Goal: Use online tool/utility

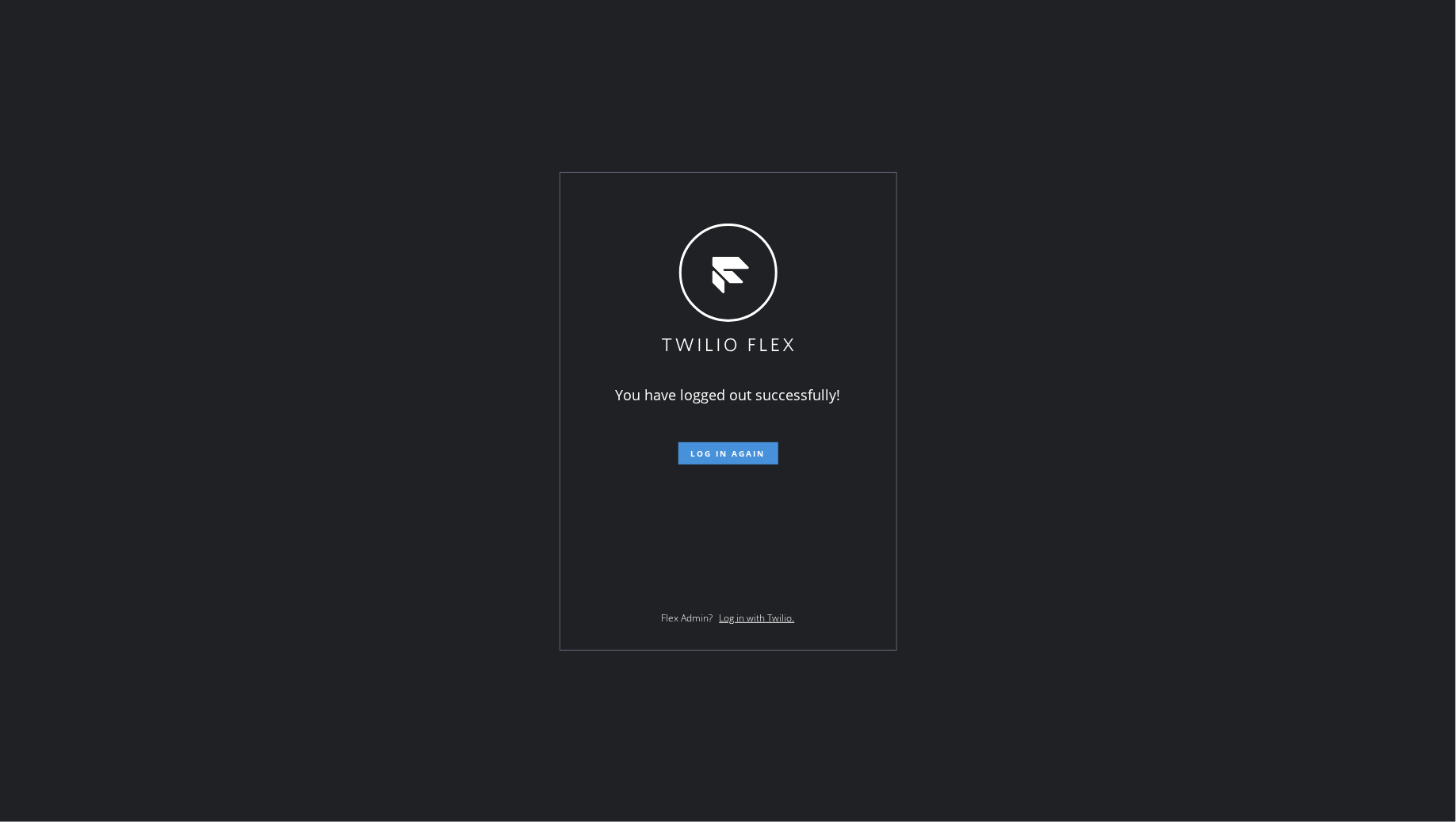
drag, startPoint x: 734, startPoint y: 453, endPoint x: 725, endPoint y: 459, distance: 10.8
click at [734, 453] on span "Log in again" at bounding box center [729, 454] width 75 height 11
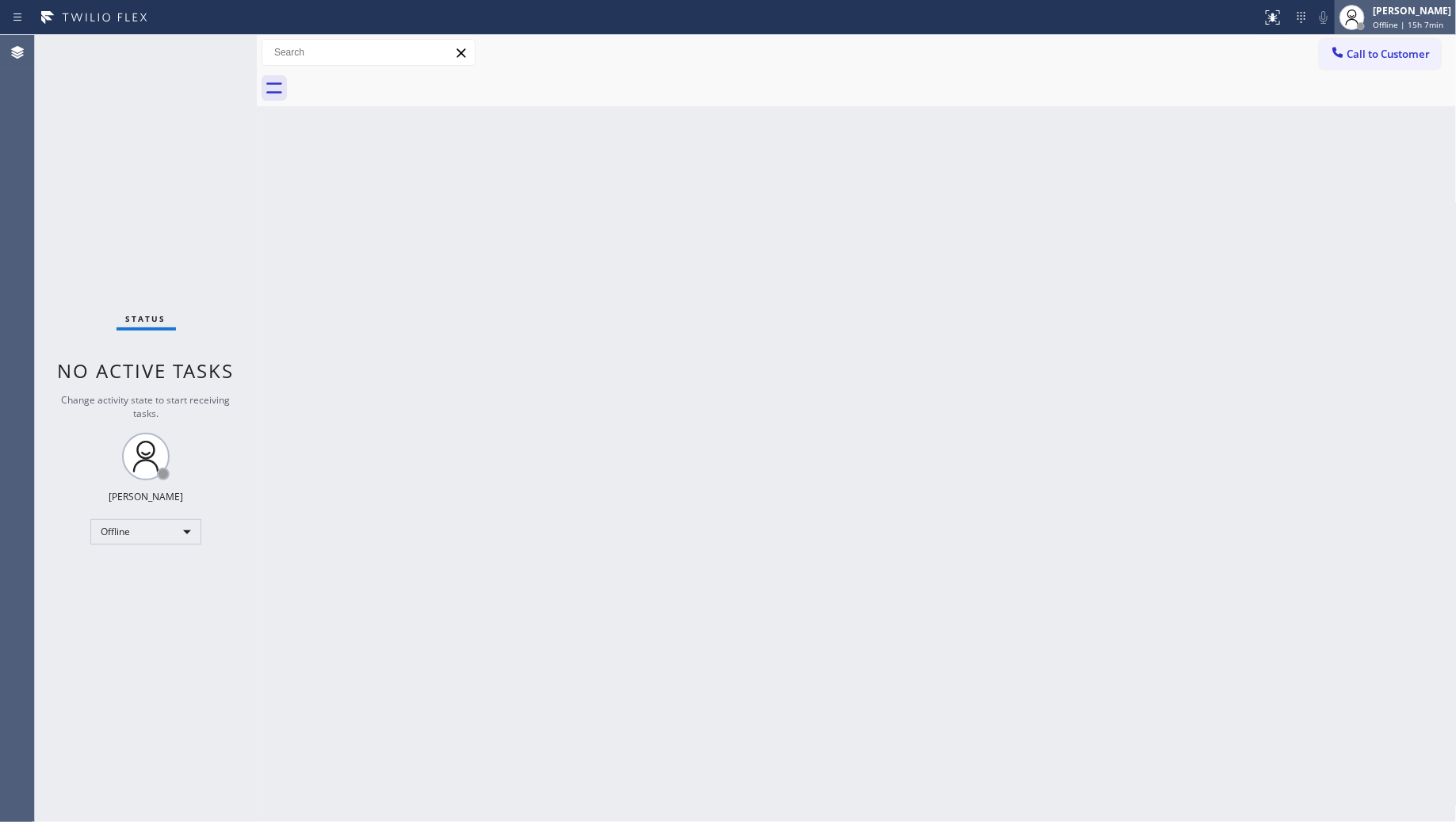
click at [1369, 17] on div at bounding box center [1351, 17] width 35 height 35
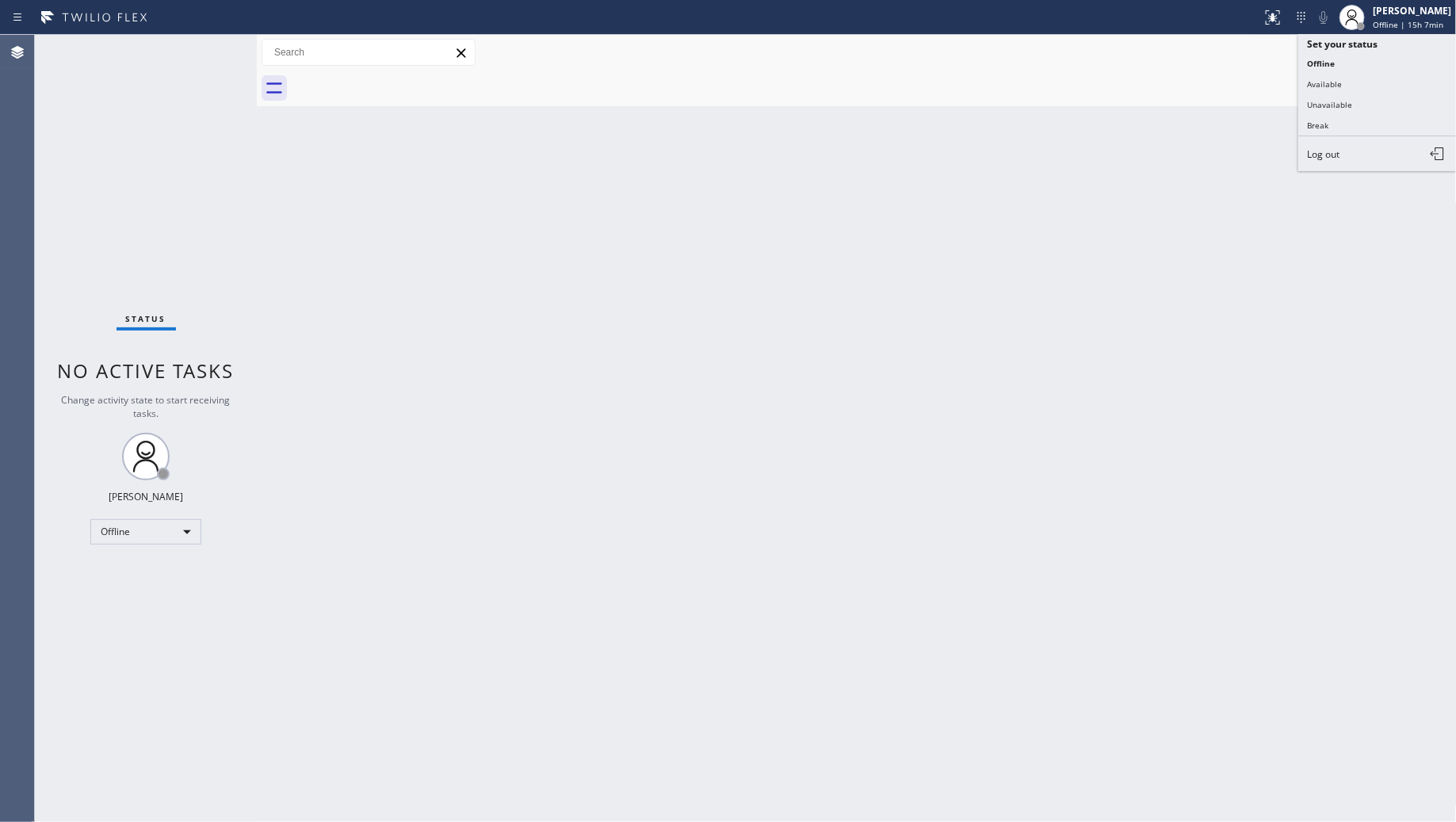
click at [1322, 99] on button "Unavailable" at bounding box center [1378, 105] width 158 height 20
